Goal: Task Accomplishment & Management: Complete application form

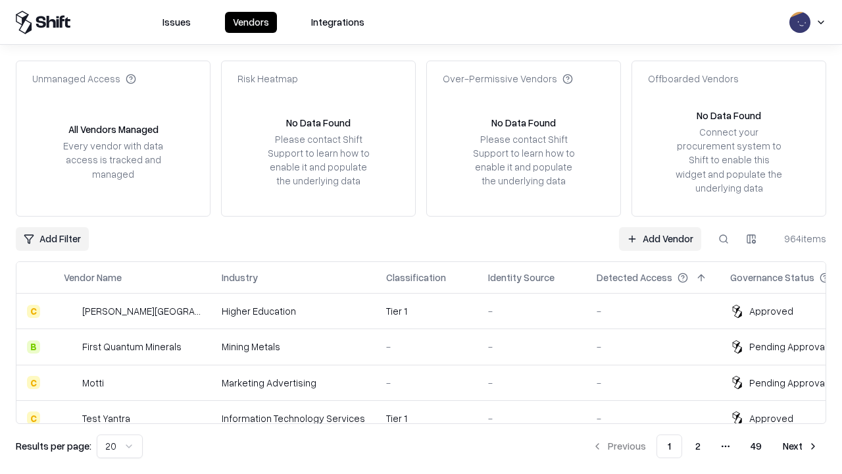
click at [660, 238] on link "Add Vendor" at bounding box center [660, 239] width 82 height 24
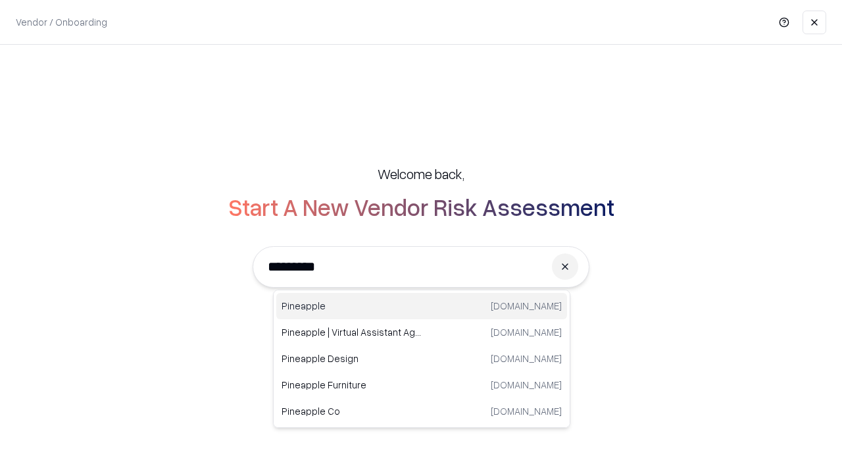
click at [422, 306] on div "Pineapple pineappleenergy.com" at bounding box center [421, 306] width 291 height 26
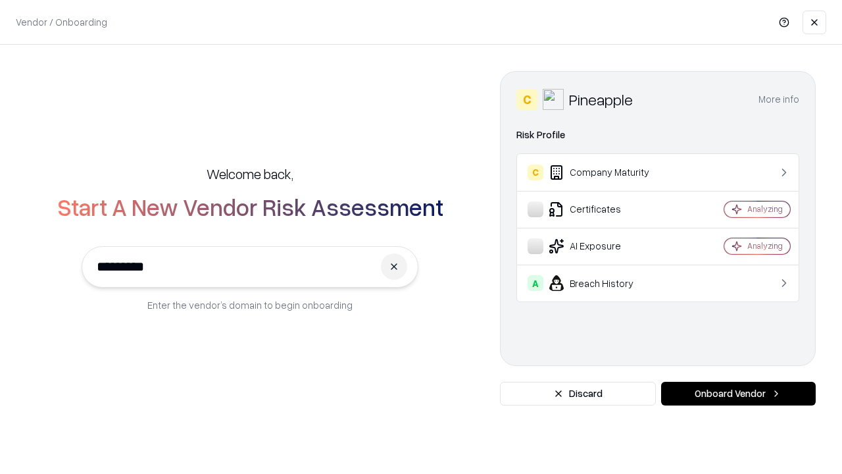
type input "*********"
click at [738, 394] on button "Onboard Vendor" at bounding box center [738, 394] width 155 height 24
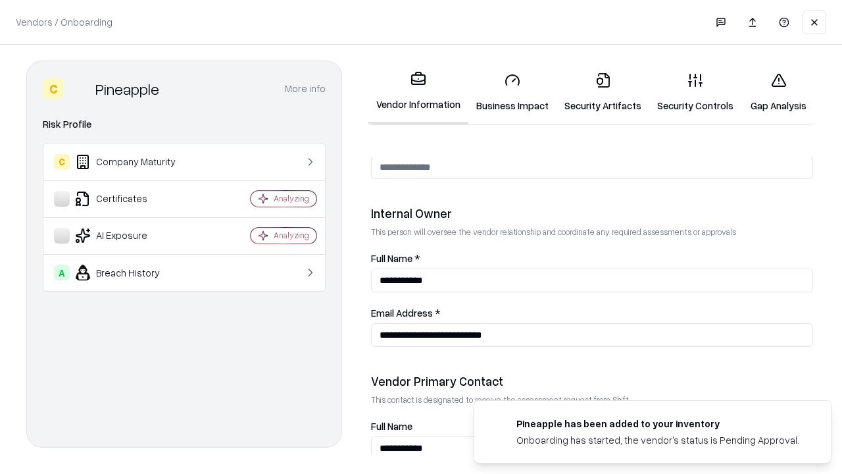
scroll to position [682, 0]
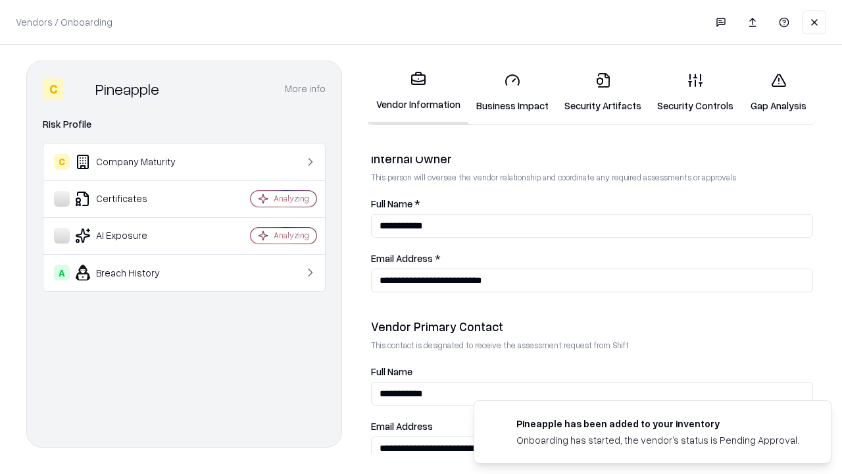
click at [513, 92] on link "Business Impact" at bounding box center [513, 92] width 88 height 61
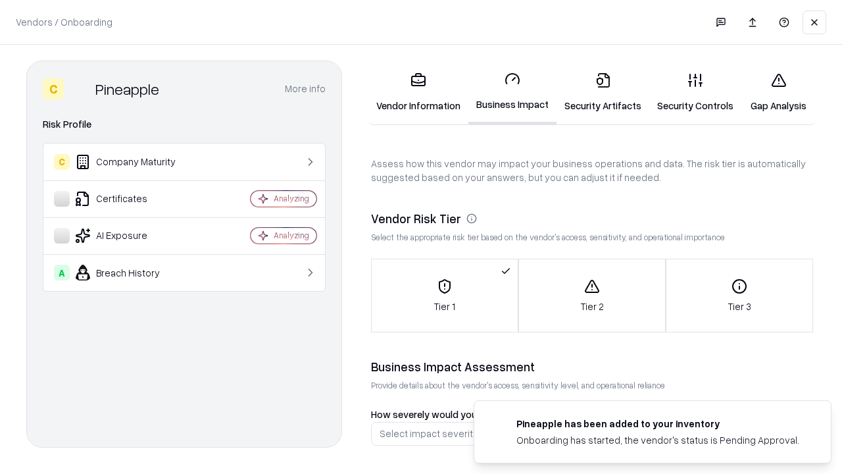
click at [603, 92] on link "Security Artifacts" at bounding box center [603, 92] width 93 height 61
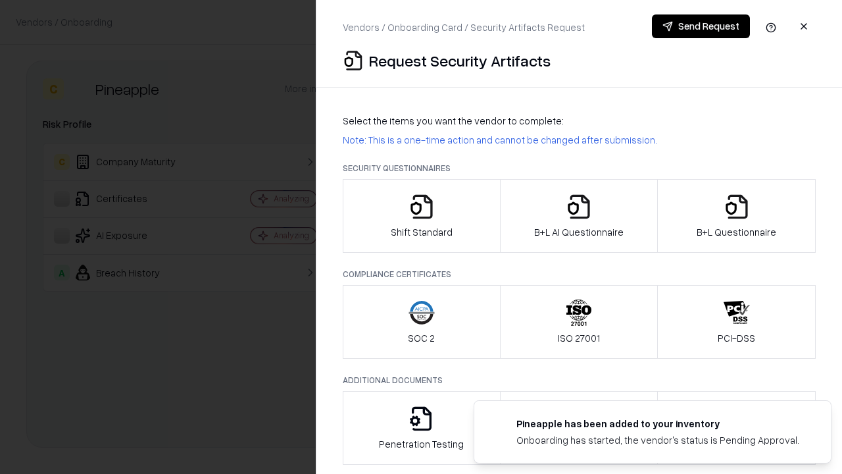
click at [421, 216] on icon "button" at bounding box center [422, 206] width 26 height 26
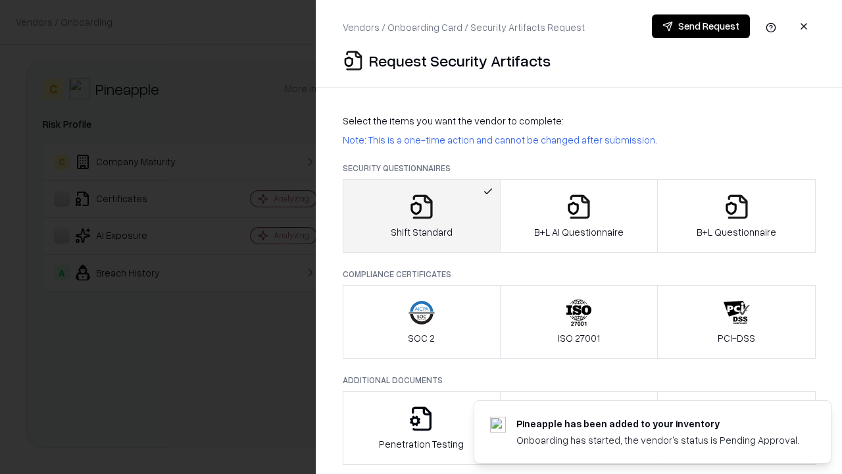
click at [701, 26] on button "Send Request" at bounding box center [701, 26] width 98 height 24
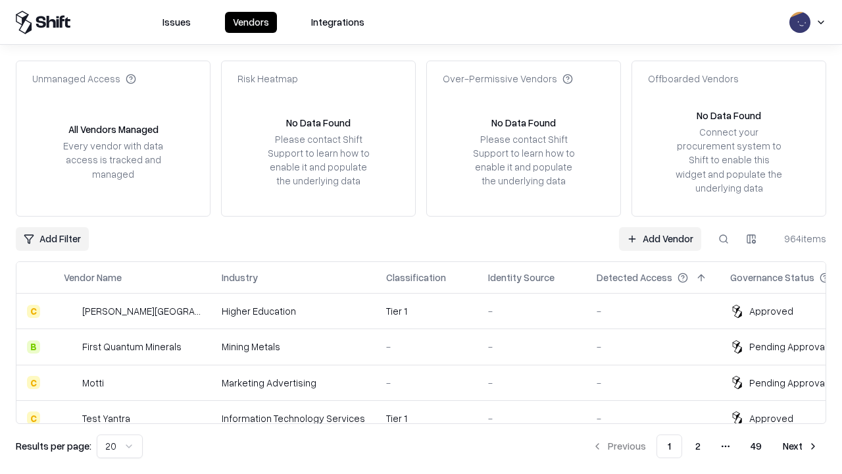
click at [724, 238] on button at bounding box center [724, 239] width 24 height 24
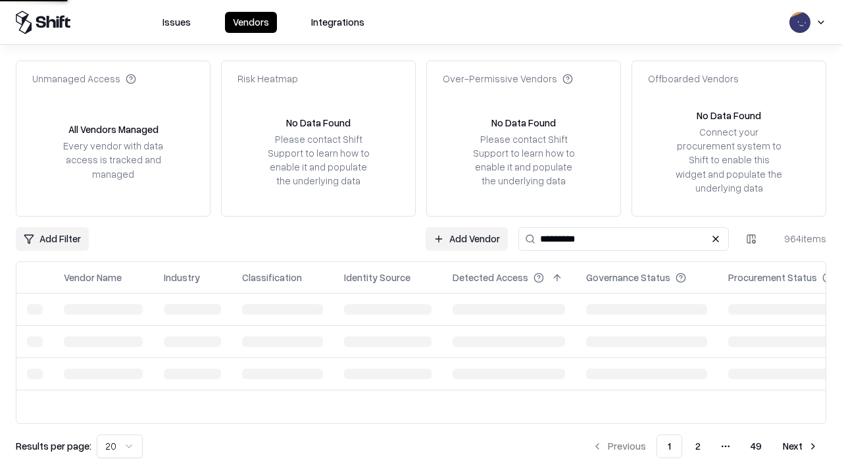
type input "*********"
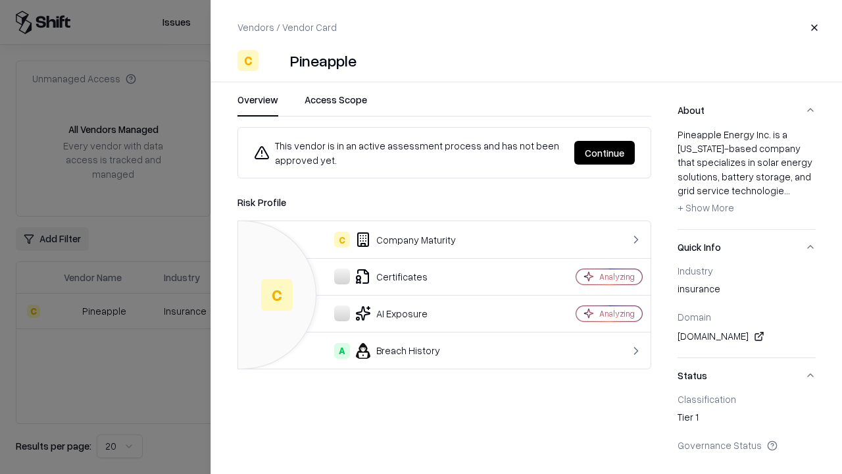
click at [605, 153] on button "Continue" at bounding box center [605, 153] width 61 height 24
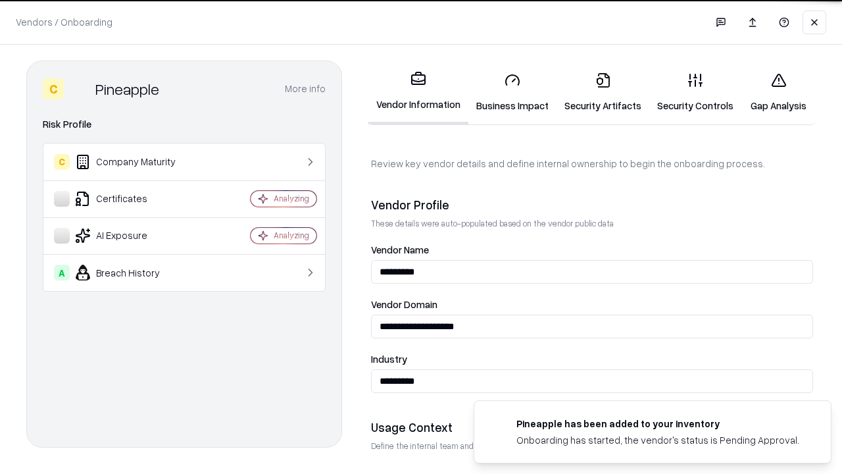
click at [603, 92] on link "Security Artifacts" at bounding box center [603, 92] width 93 height 61
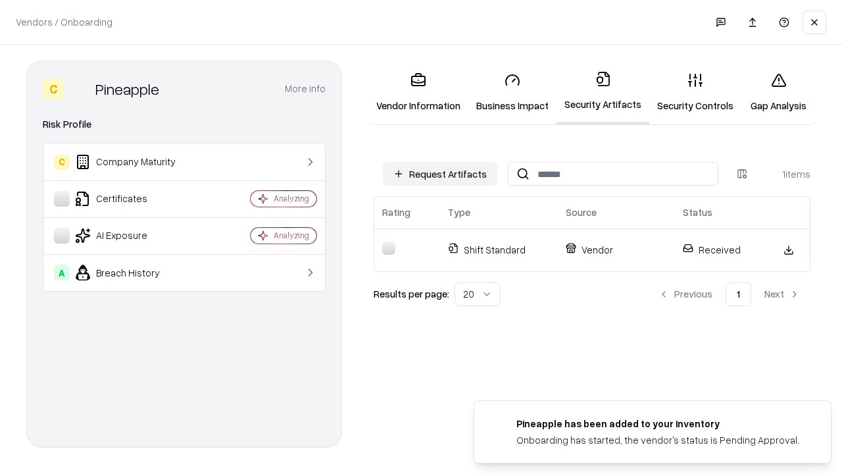
click at [779, 92] on link "Gap Analysis" at bounding box center [779, 92] width 74 height 61
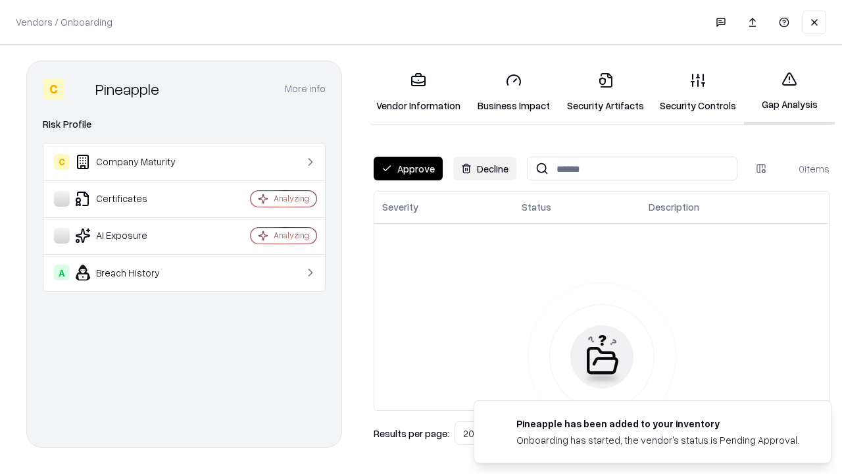
click at [408, 168] on button "Approve" at bounding box center [408, 169] width 69 height 24
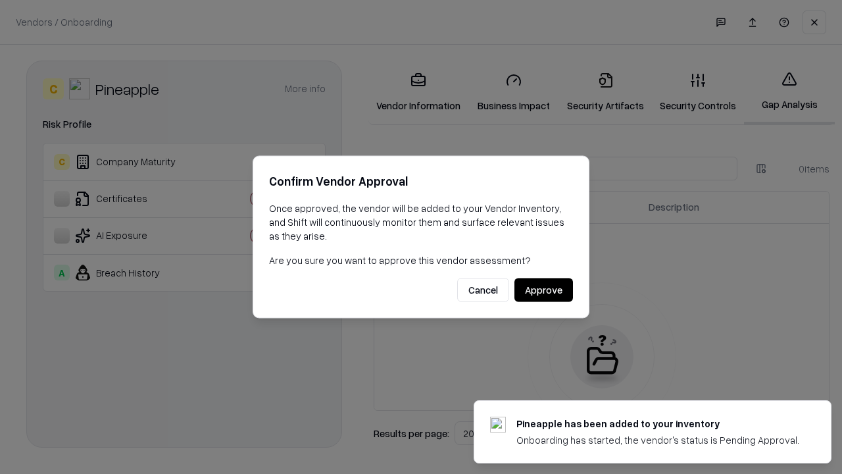
click at [544, 290] on button "Approve" at bounding box center [544, 290] width 59 height 24
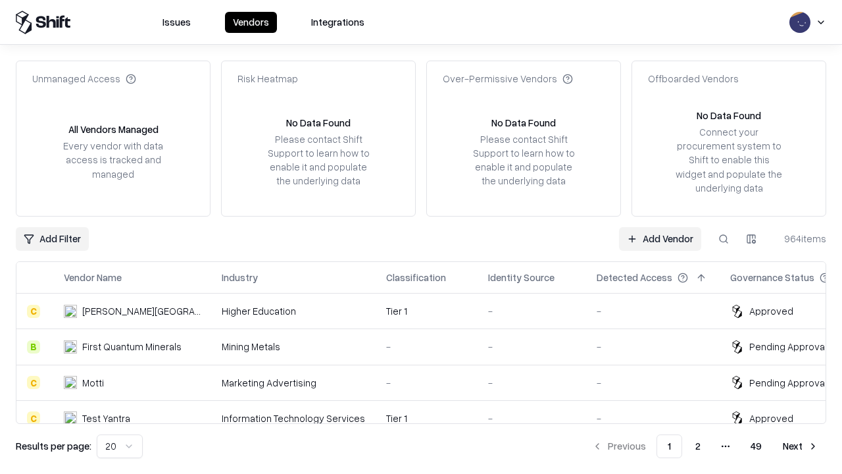
type input "*********"
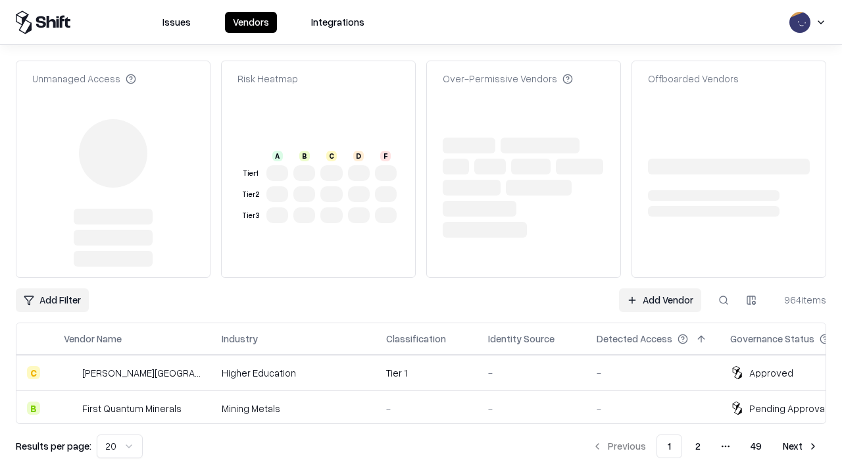
click at [660, 288] on link "Add Vendor" at bounding box center [660, 300] width 82 height 24
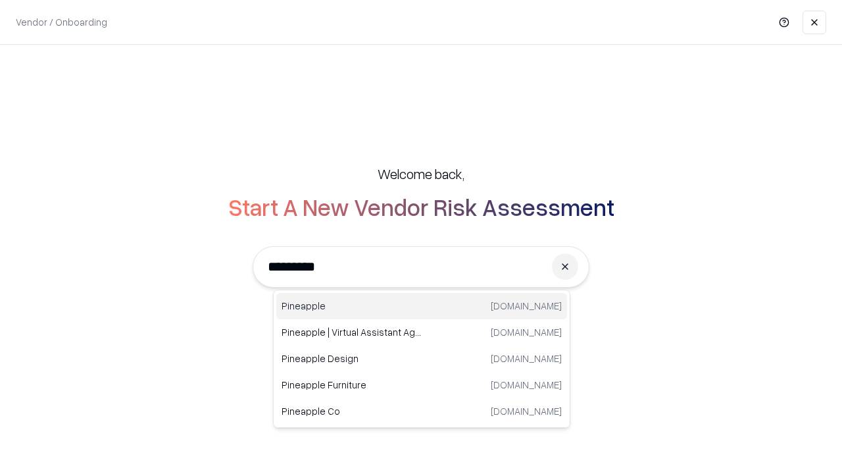
click at [422, 306] on div "Pineapple pineappleenergy.com" at bounding box center [421, 306] width 291 height 26
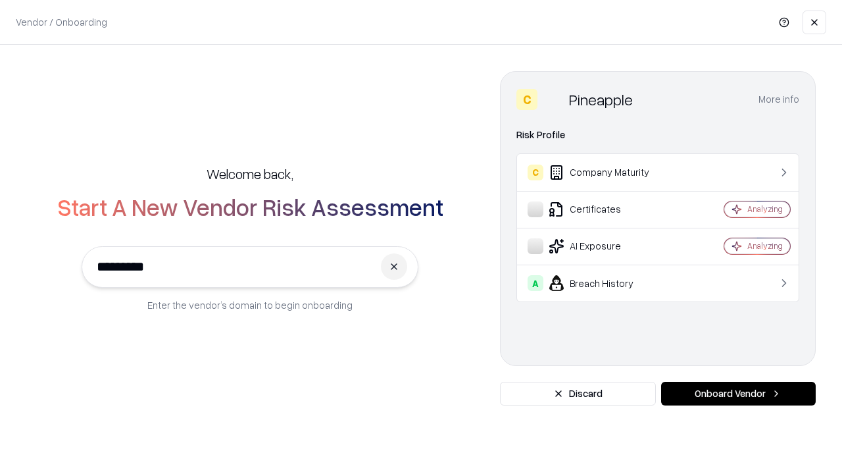
type input "*********"
click at [738, 394] on button "Onboard Vendor" at bounding box center [738, 394] width 155 height 24
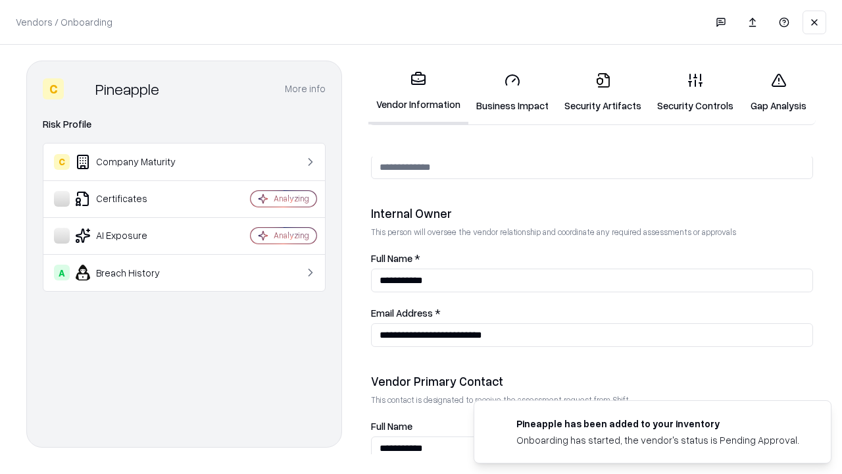
scroll to position [682, 0]
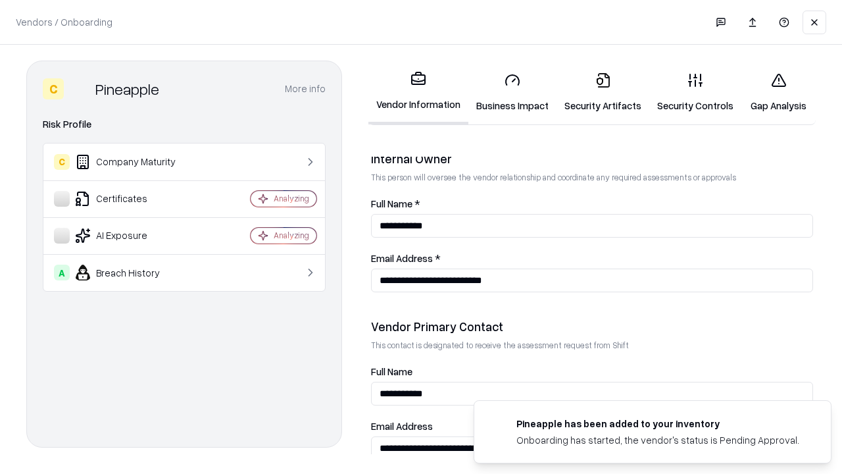
click at [779, 92] on link "Gap Analysis" at bounding box center [779, 92] width 74 height 61
